Goal: Entertainment & Leisure: Consume media (video, audio)

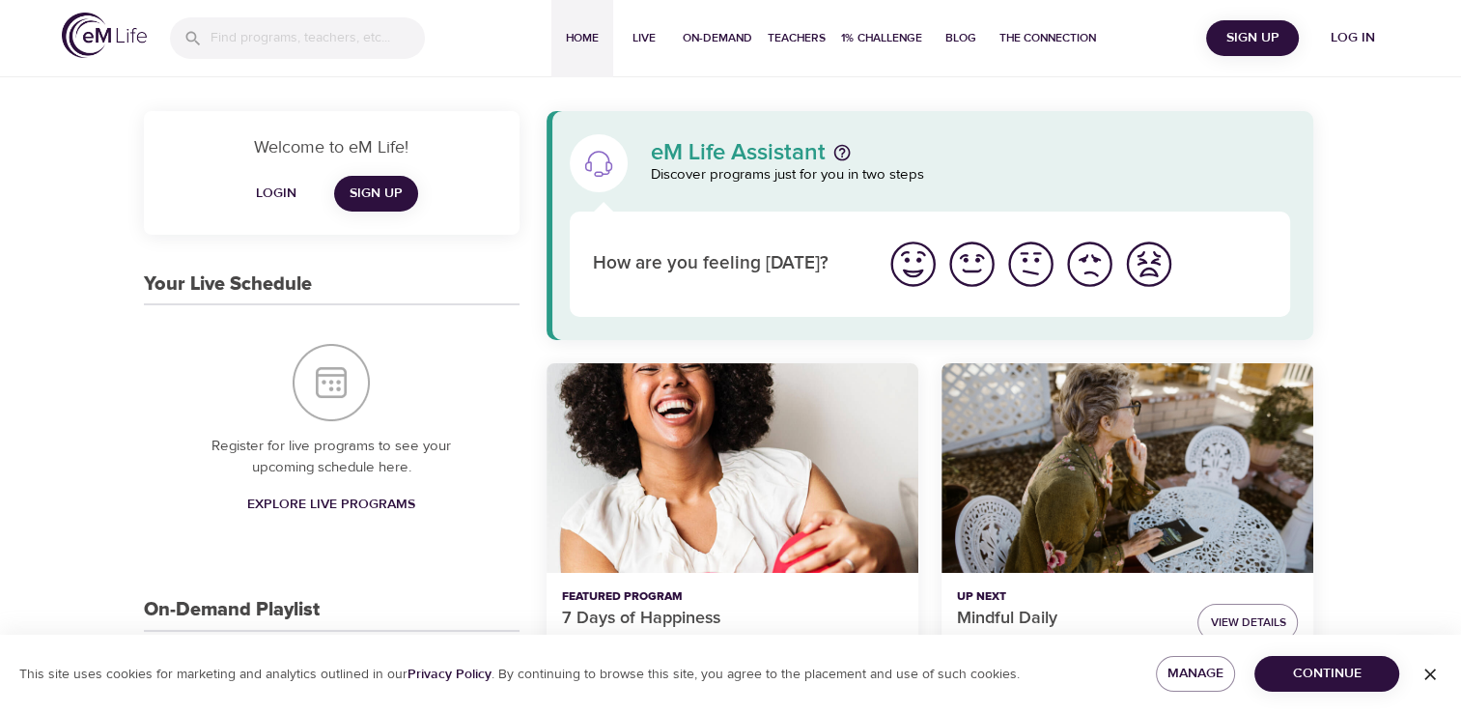
click at [1016, 263] on img "I'm feeling ok" at bounding box center [1030, 264] width 53 height 53
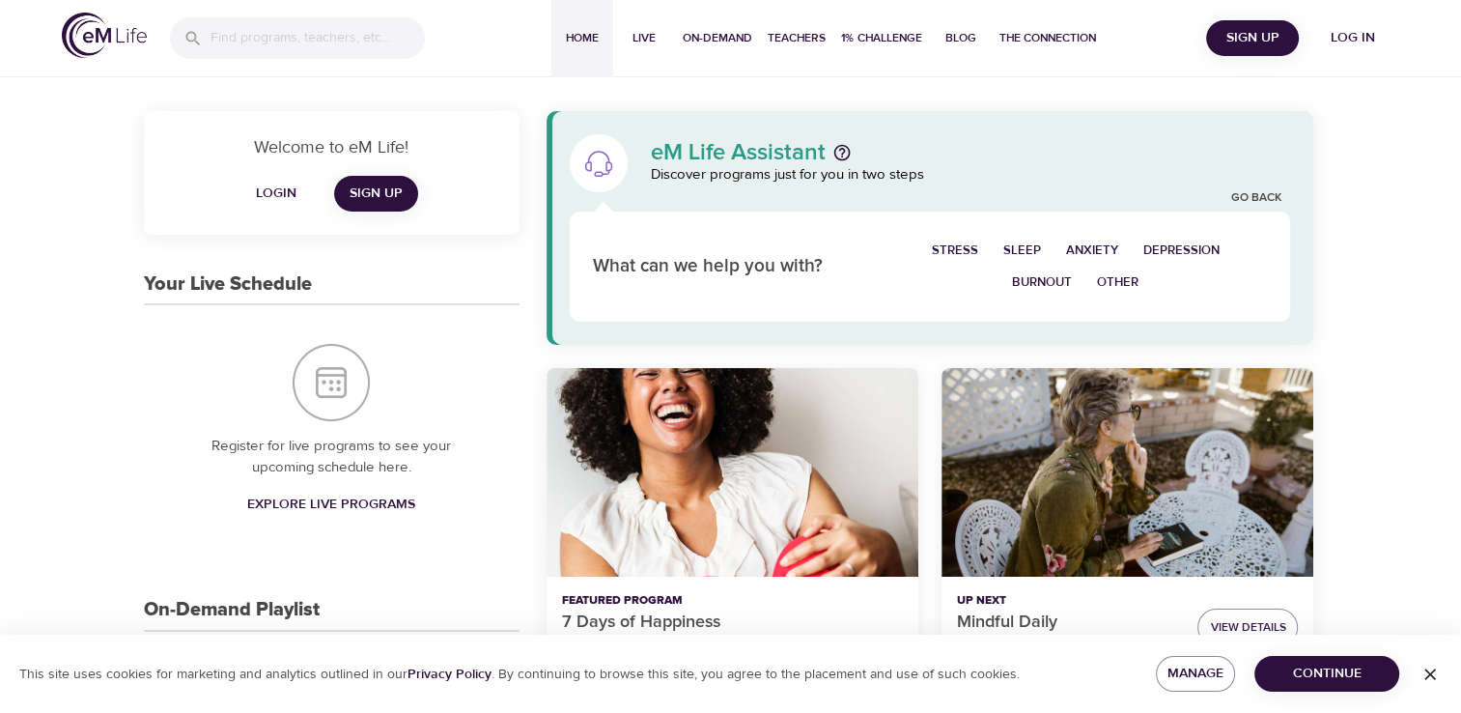
click at [1016, 251] on span "Sleep" at bounding box center [1022, 251] width 38 height 22
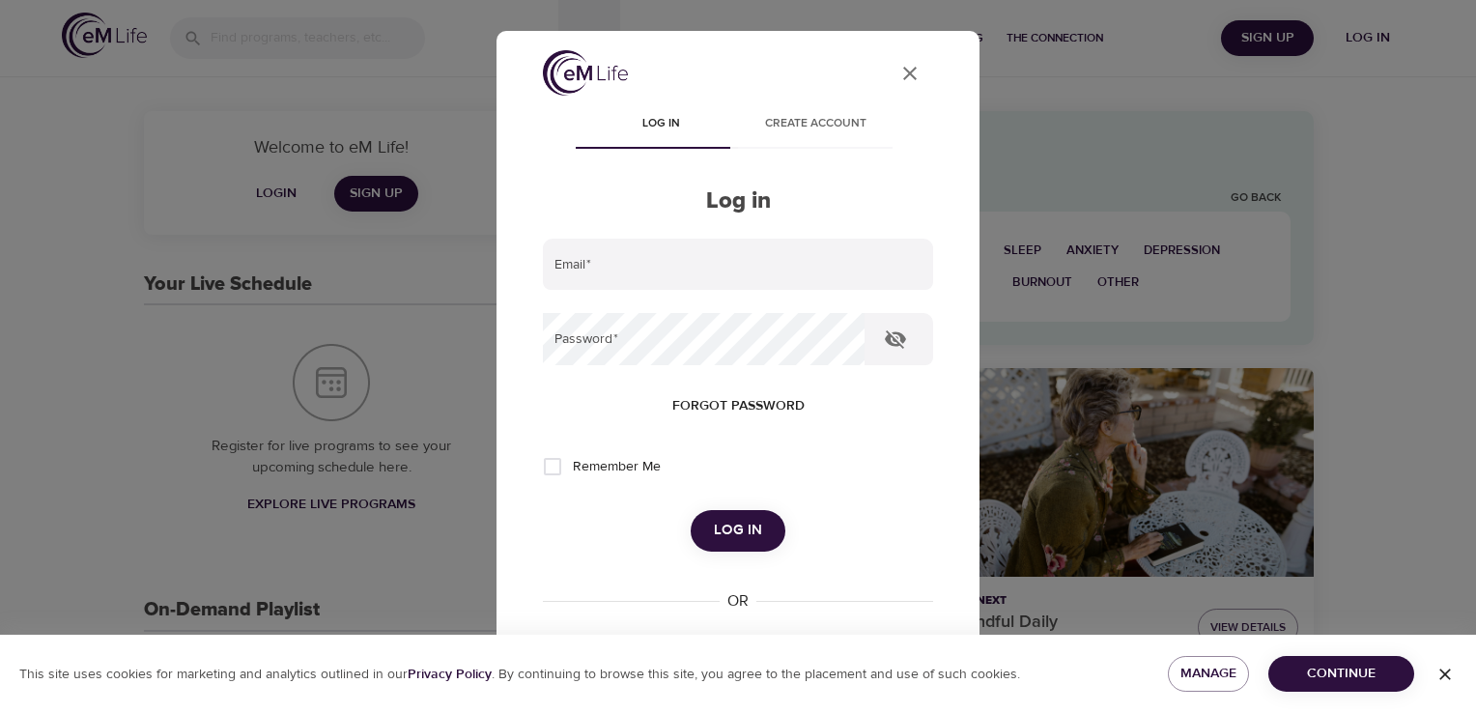
type input "[EMAIL_ADDRESS][DOMAIN_NAME]"
click at [691, 510] on button "Log in" at bounding box center [738, 530] width 95 height 41
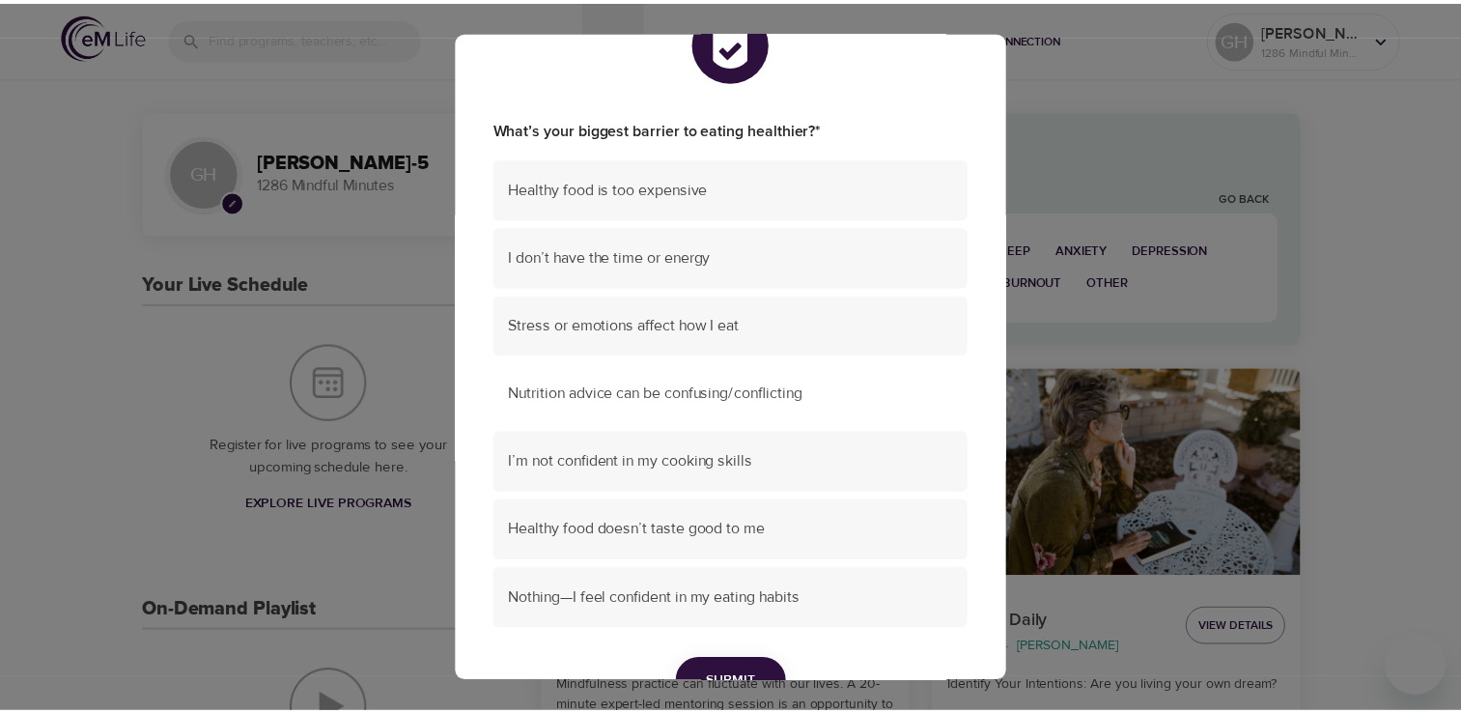
scroll to position [97, 0]
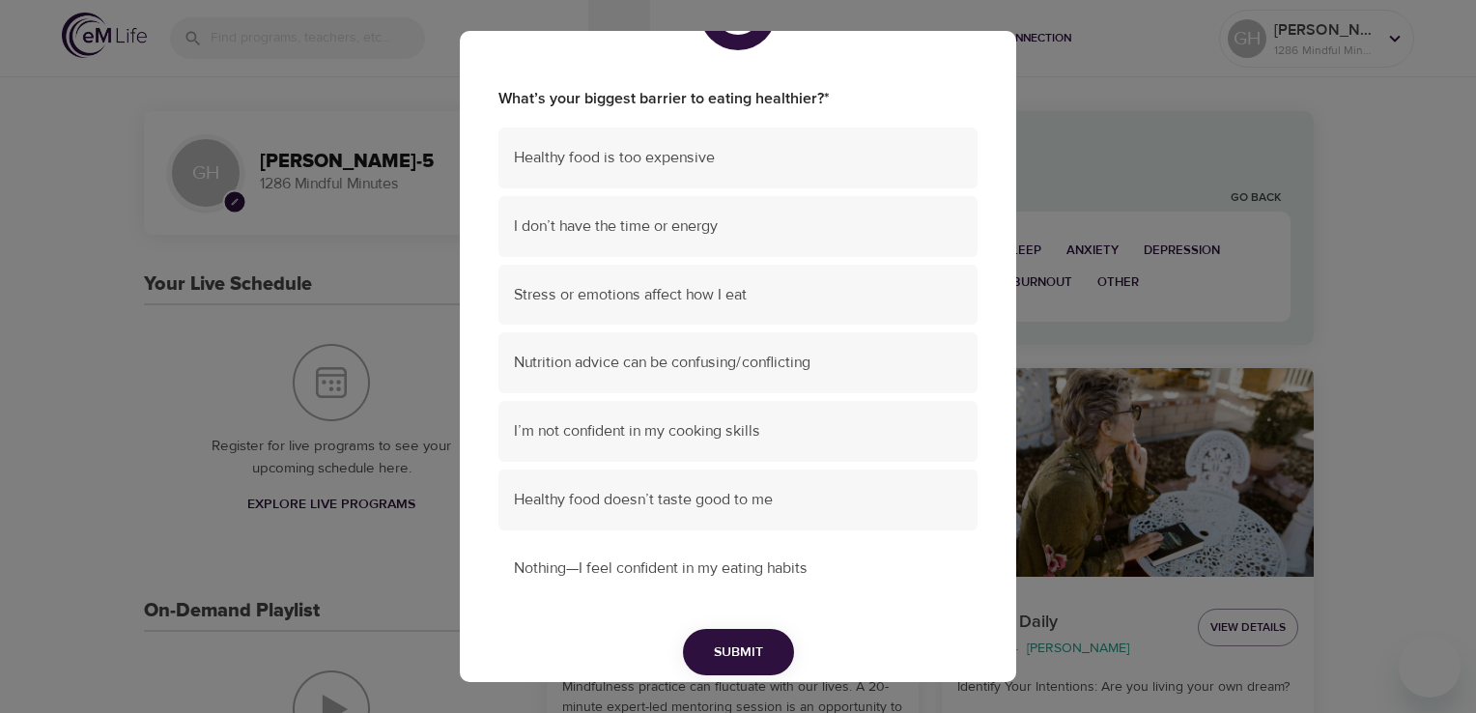
click at [631, 565] on span "Nothing—I feel confident in my eating habits" at bounding box center [738, 568] width 448 height 22
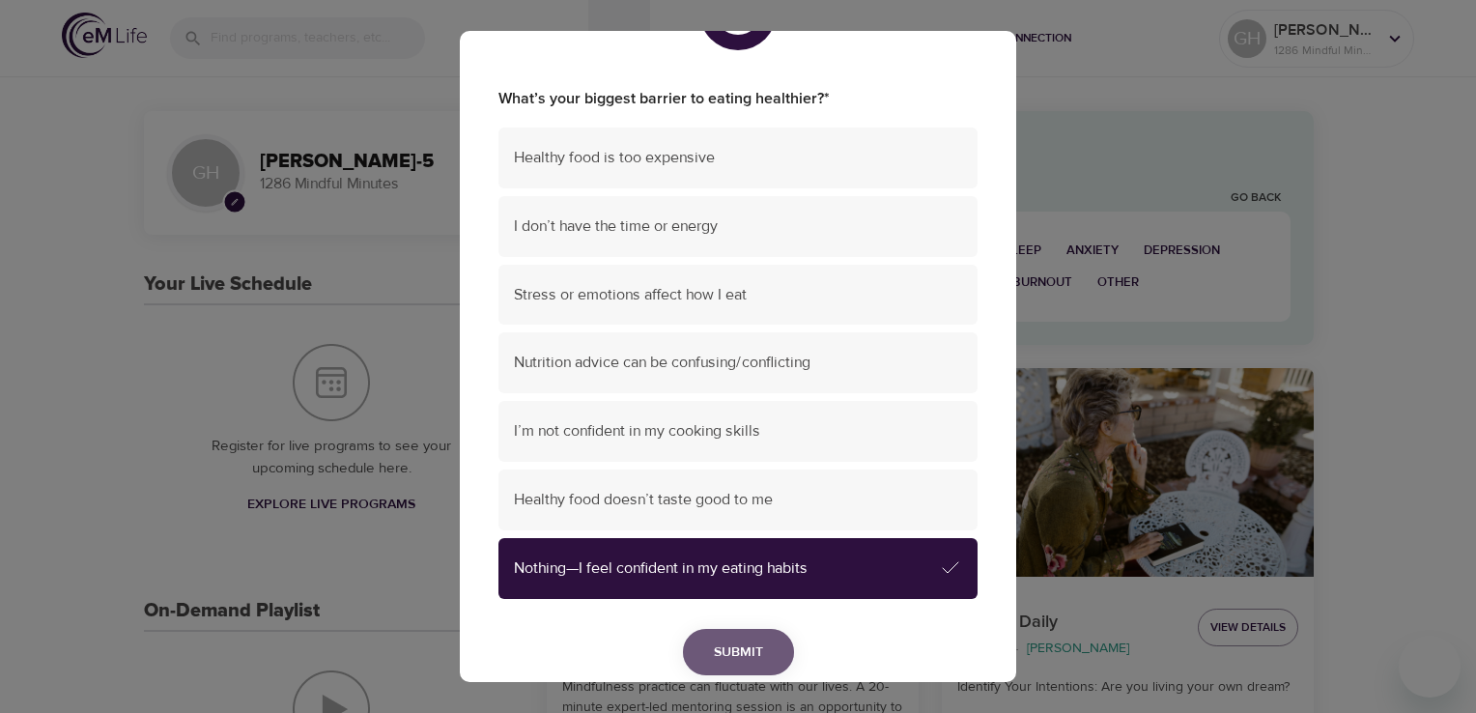
click at [745, 654] on span "Submit" at bounding box center [738, 652] width 49 height 24
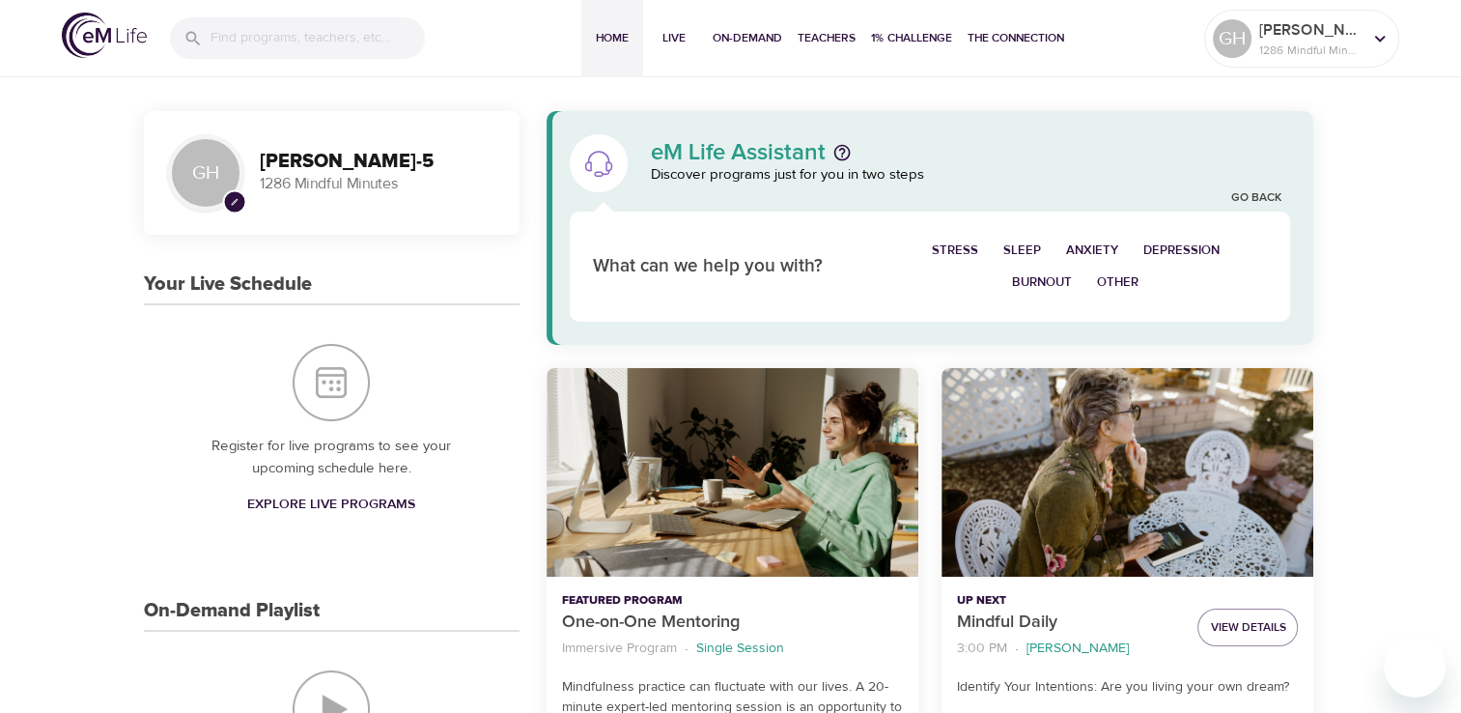
click at [1028, 247] on span "Sleep" at bounding box center [1022, 251] width 38 height 22
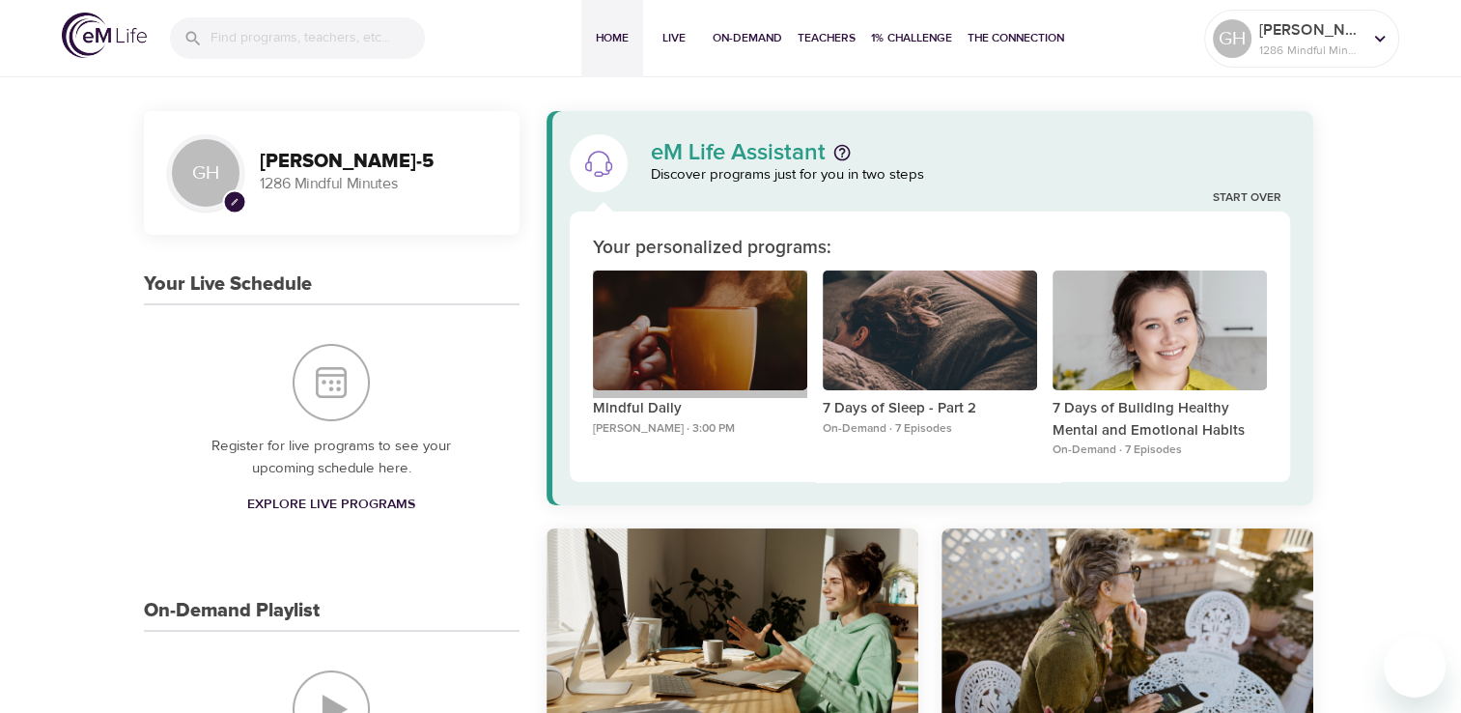
click at [686, 311] on div "Mindful Daily" at bounding box center [700, 330] width 214 height 121
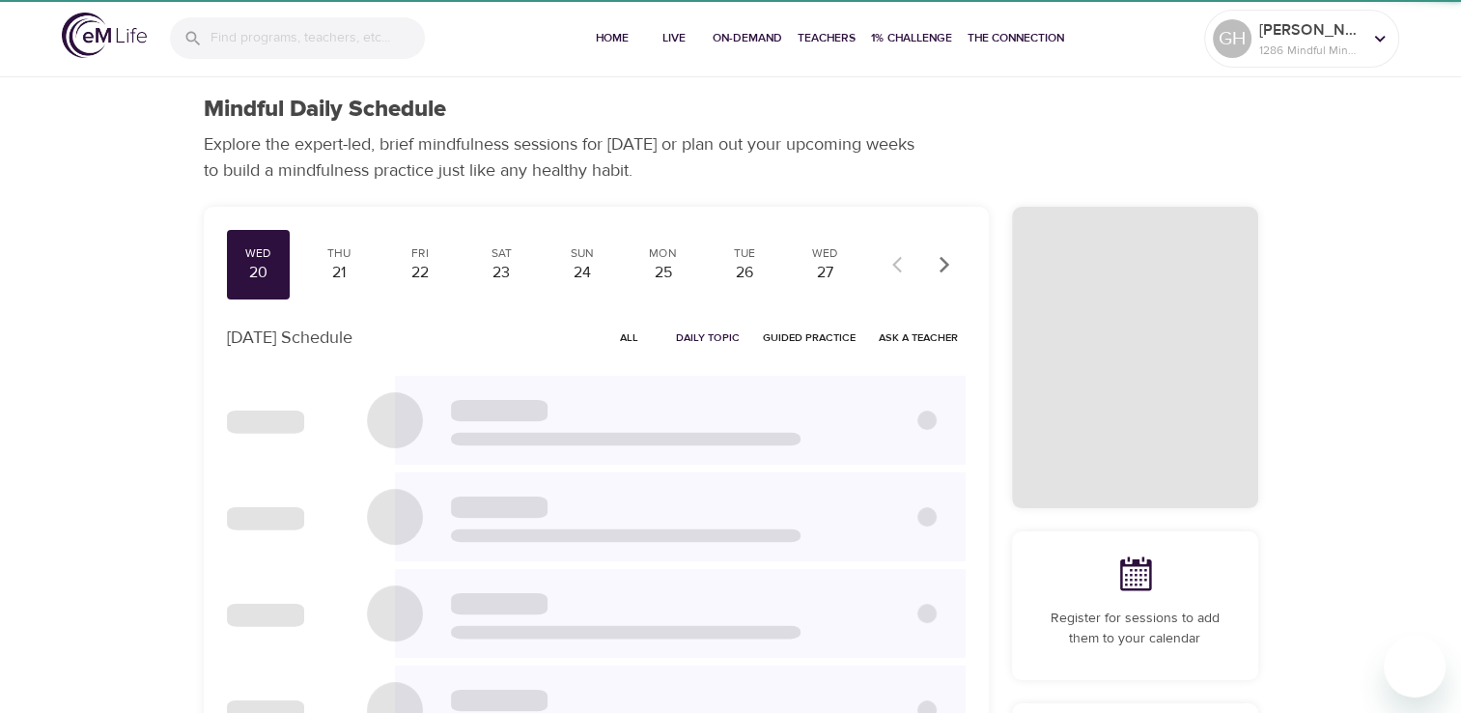
checkbox input "true"
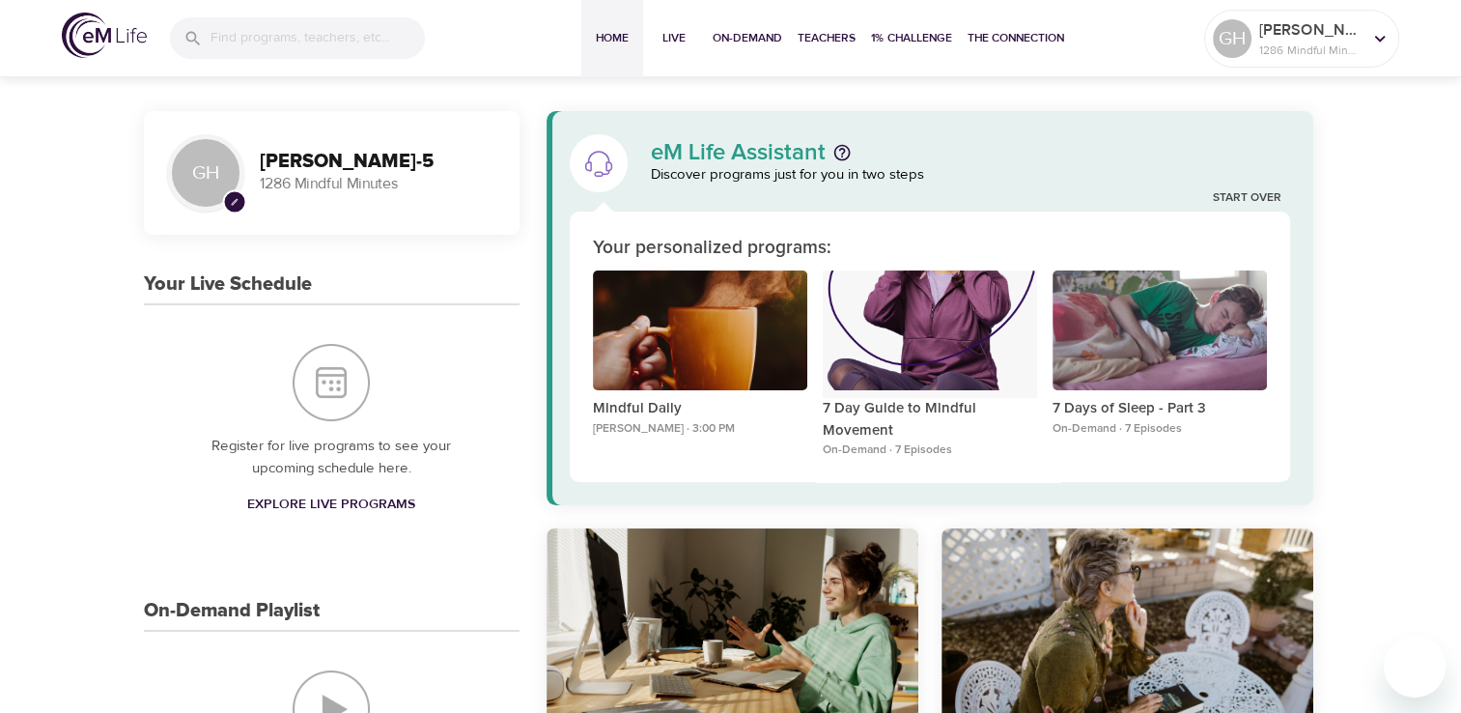
click at [912, 315] on div "7 Day Guide to Mindful Movement" at bounding box center [930, 330] width 214 height 121
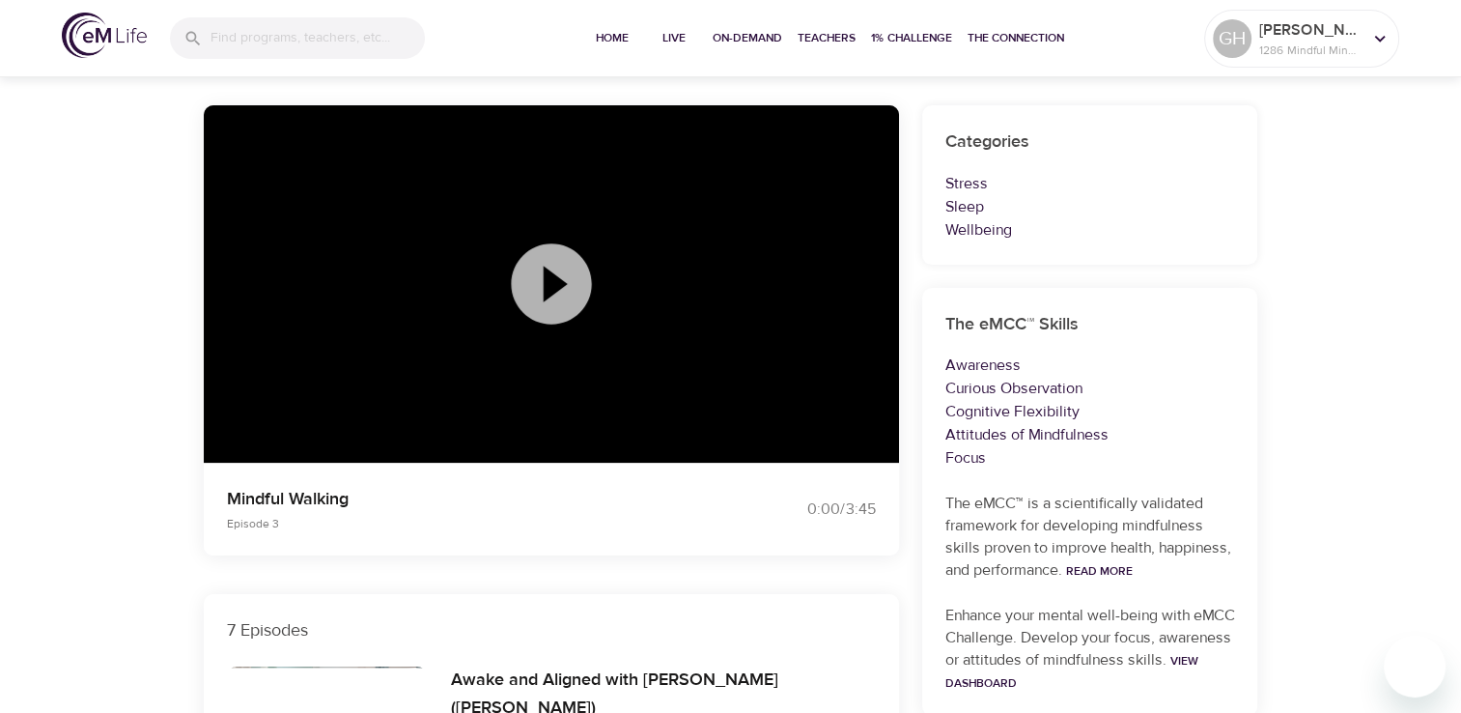
scroll to position [97, 0]
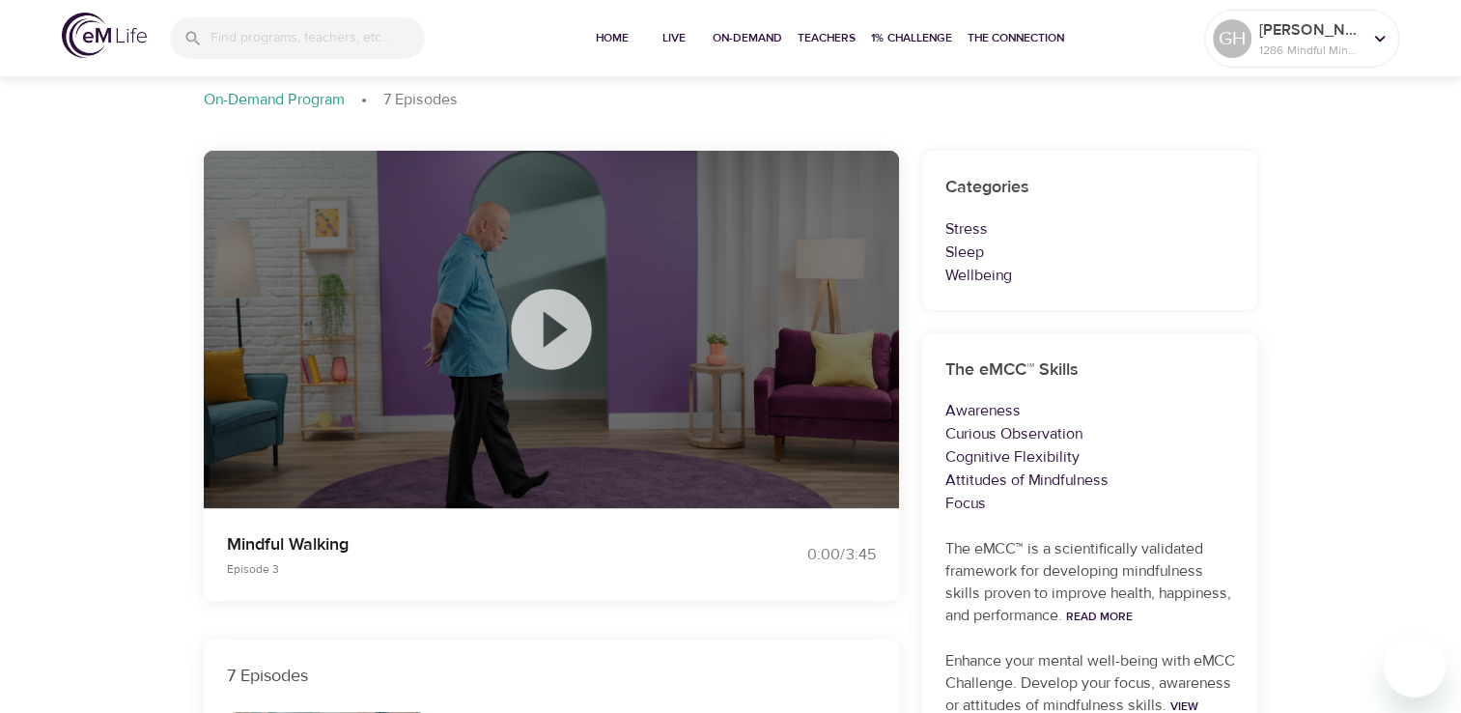
click at [549, 321] on icon at bounding box center [551, 329] width 97 height 97
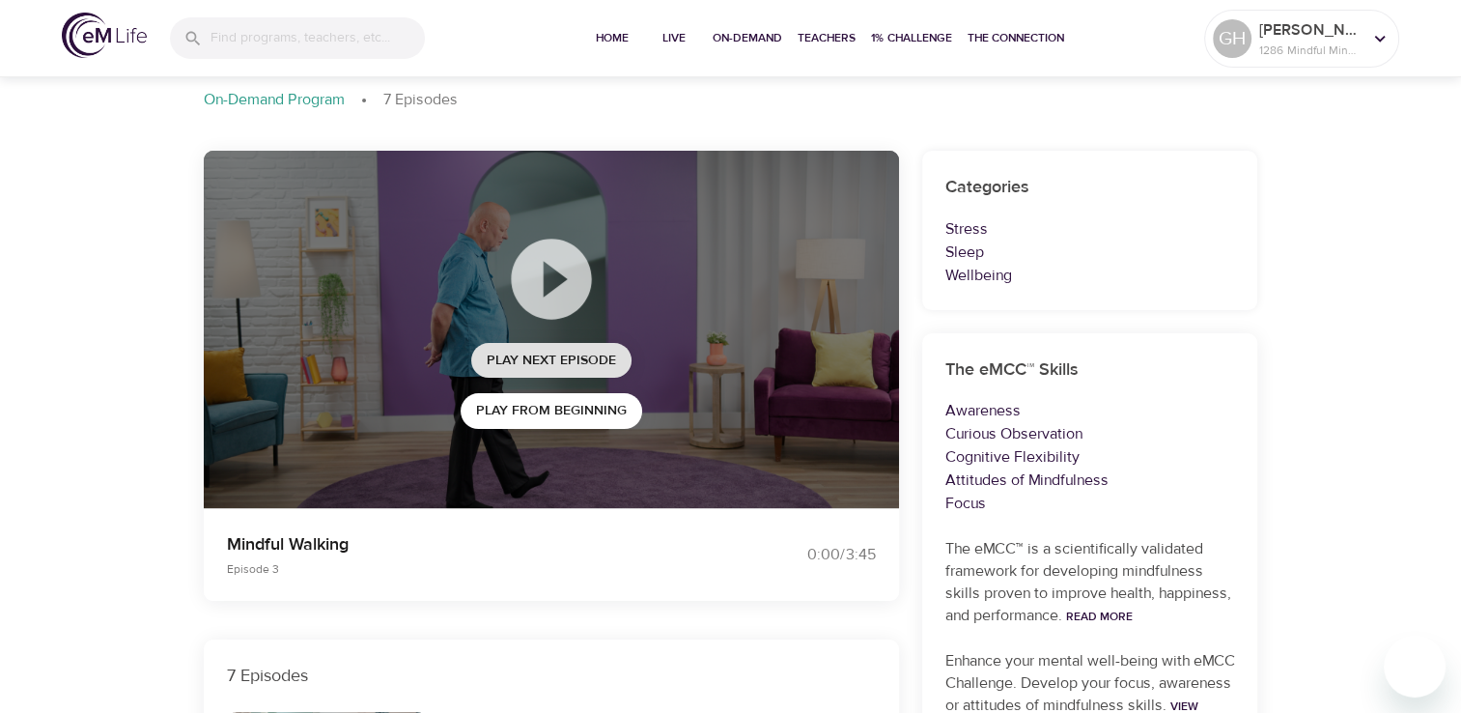
click at [549, 365] on span "Play Next Episode" at bounding box center [551, 361] width 129 height 24
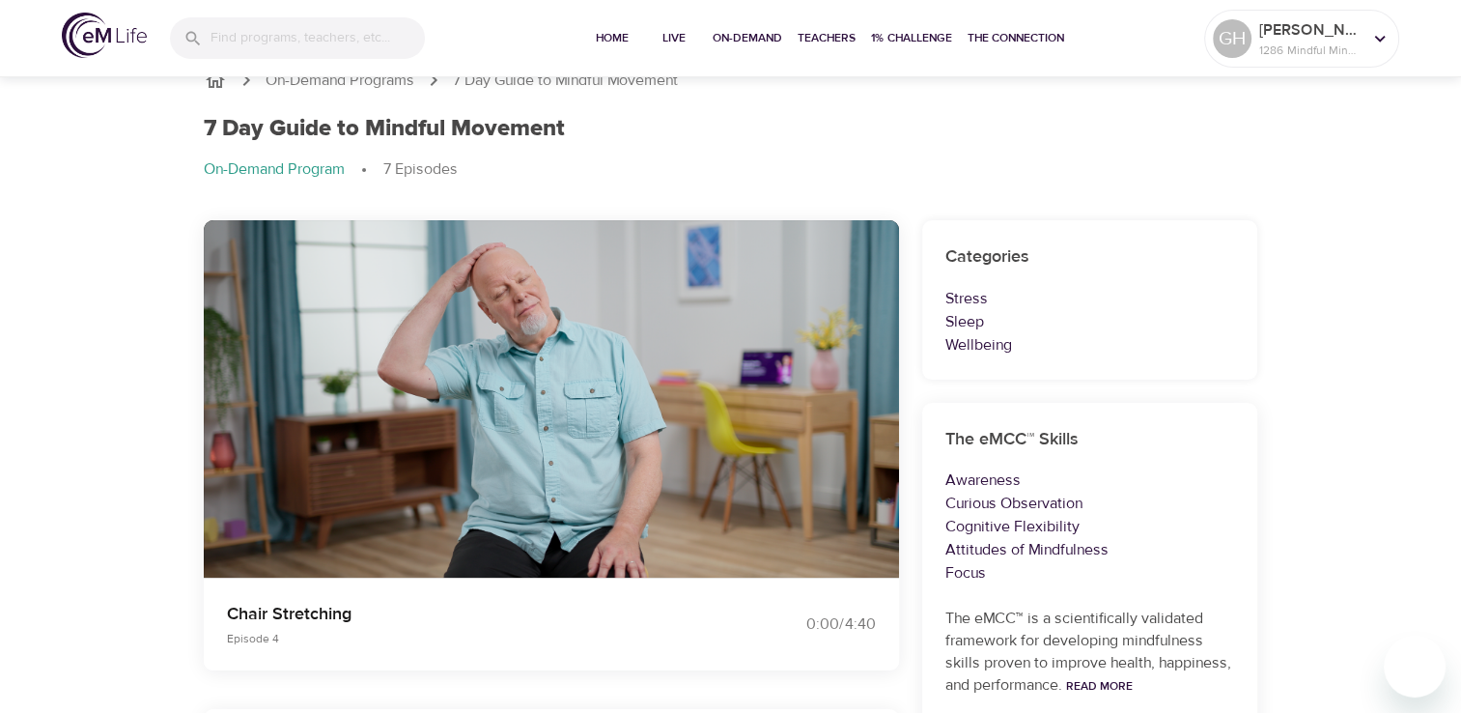
scroll to position [0, 0]
